Goal: Information Seeking & Learning: Learn about a topic

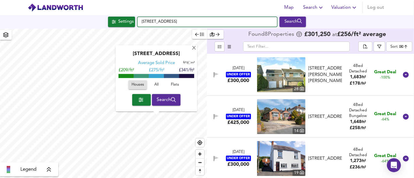
drag, startPoint x: 0, startPoint y: 0, endPoint x: 139, endPoint y: 19, distance: 140.2
click at [139, 19] on input "[STREET_ADDRESS]" at bounding box center [207, 22] width 140 height 10
paste input "[STREET_ADDRESS]"
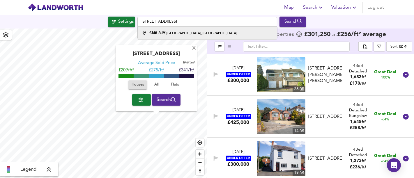
click at [187, 29] on li "[STREET_ADDRESS]" at bounding box center [207, 33] width 139 height 13
type input "[STREET_ADDRESS]"
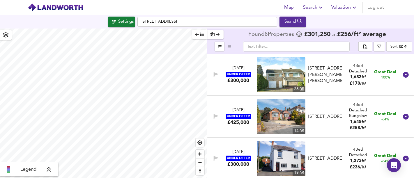
type input "1472"
click at [127, 21] on div "Settings" at bounding box center [125, 22] width 15 height 8
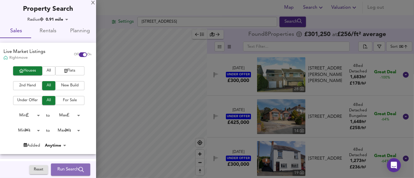
click at [66, 166] on span "Run Search" at bounding box center [70, 170] width 26 height 8
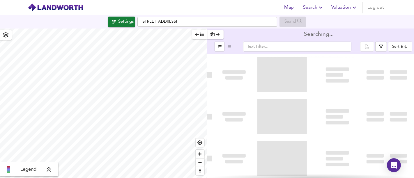
type input "bestdeal"
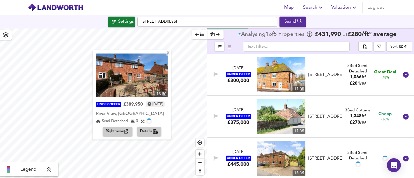
click at [107, 129] on span "Rightmove" at bounding box center [118, 131] width 24 height 7
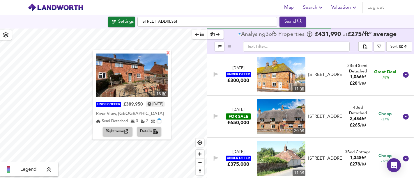
click at [171, 52] on div "X" at bounding box center [168, 54] width 5 height 6
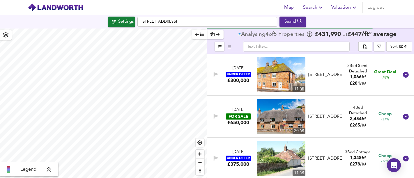
click at [222, 92] on div "Legend Analysing 4 of 5 Propert ies £ 431,990 at £ 447 / ft² average ​ Sort bes…" at bounding box center [207, 104] width 414 height 150
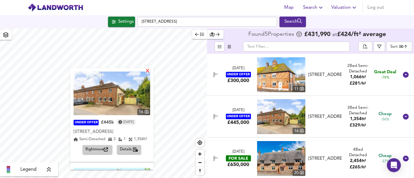
click at [150, 73] on div "X" at bounding box center [147, 72] width 5 height 6
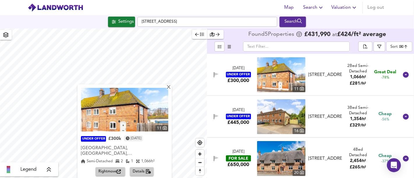
click at [114, 168] on span "Rightmove" at bounding box center [110, 171] width 24 height 7
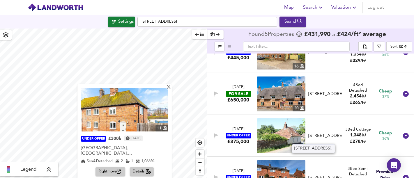
scroll to position [85, 0]
